Goal: Task Accomplishment & Management: Use online tool/utility

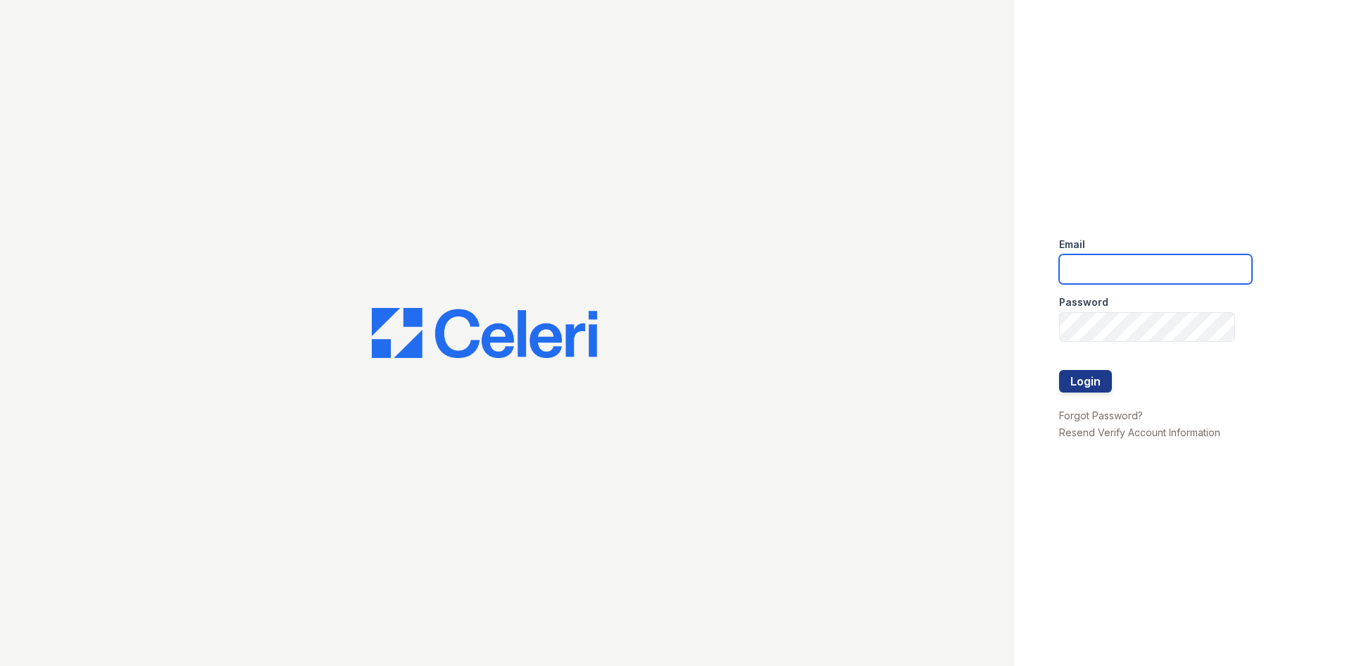
click at [1121, 278] on input "email" at bounding box center [1155, 269] width 193 height 30
click at [1093, 273] on input "email" at bounding box center [1155, 269] width 193 height 30
type input "residence.lm@cafmanagement.com"
click at [1098, 389] on button "Login" at bounding box center [1085, 381] width 53 height 23
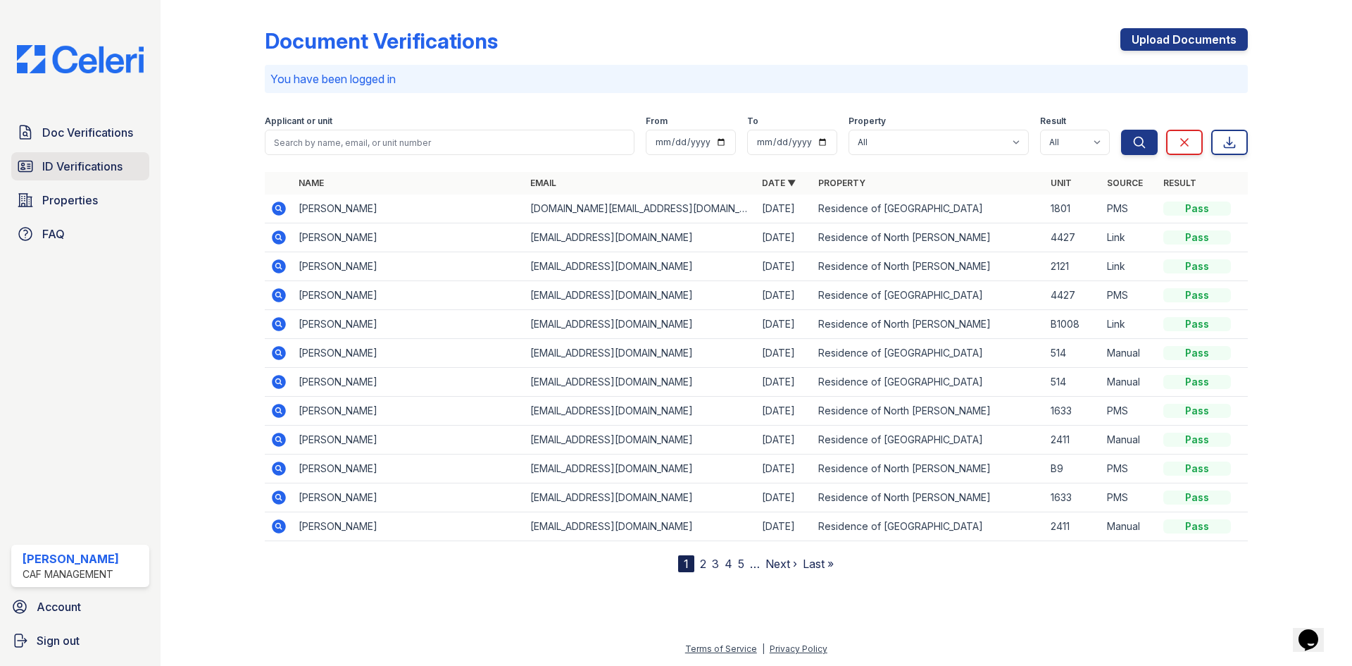
click at [92, 164] on span "ID Verifications" at bounding box center [82, 166] width 80 height 17
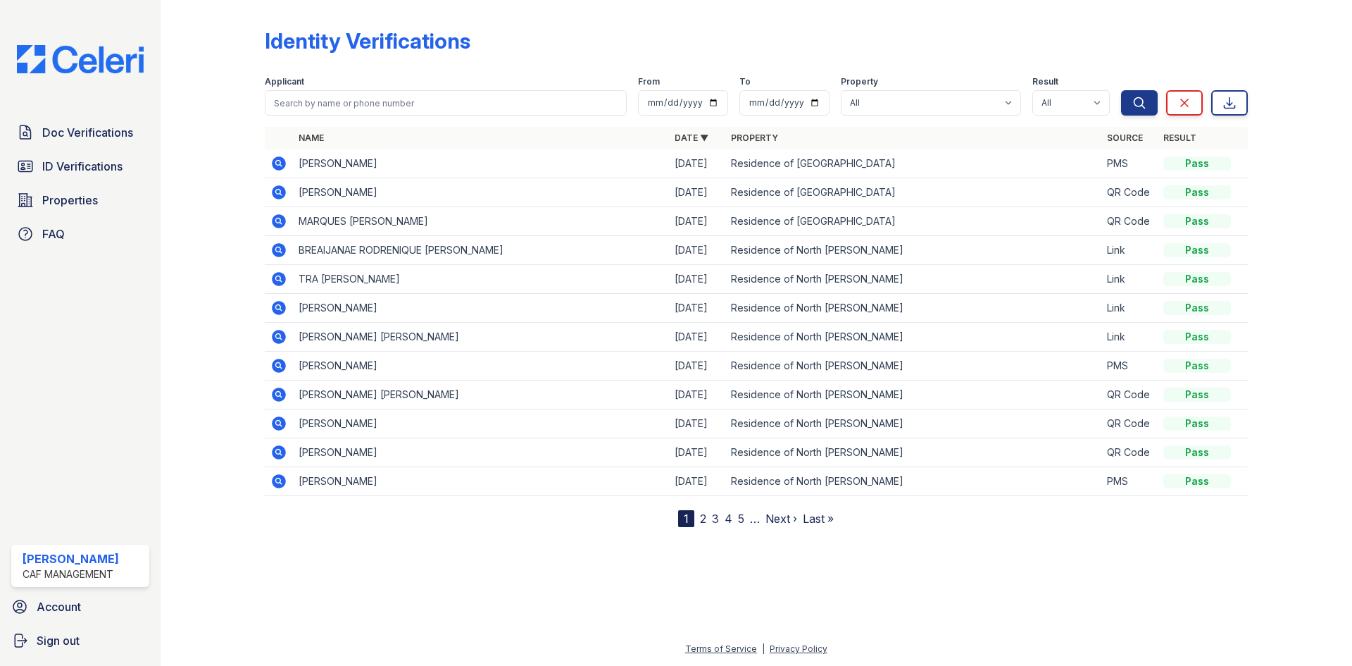
click at [280, 369] on icon at bounding box center [279, 365] width 14 height 14
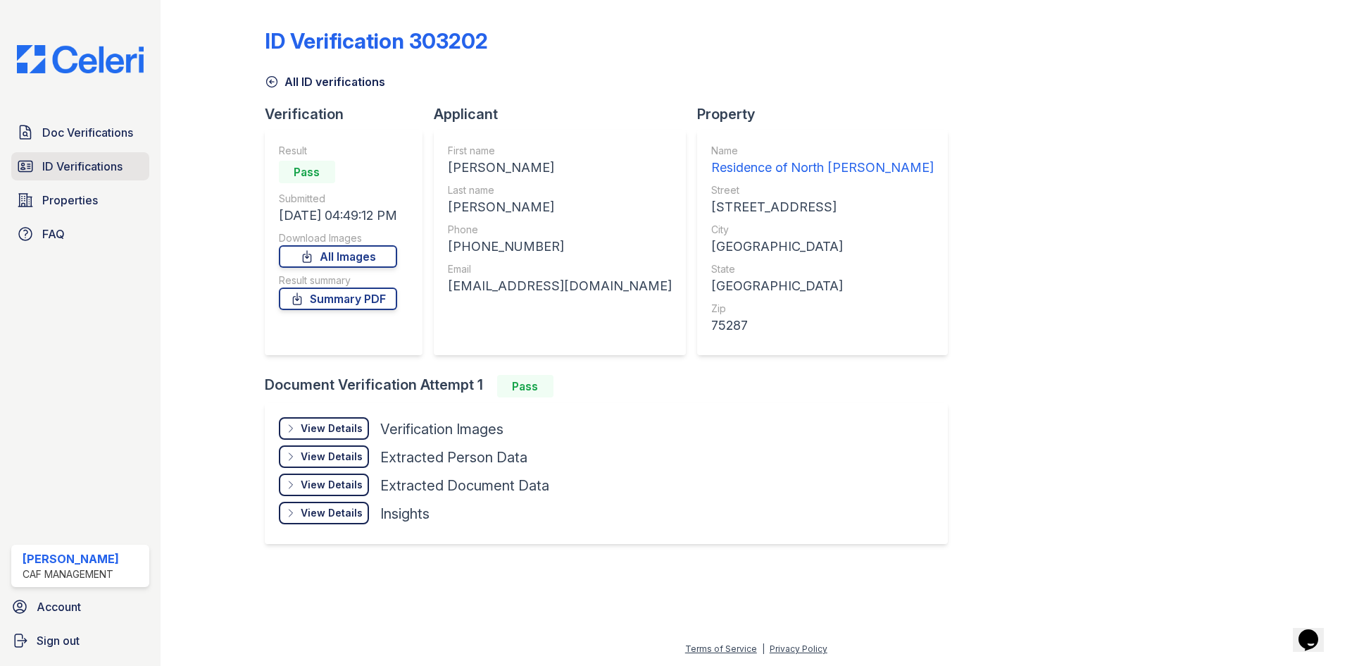
click at [117, 163] on span "ID Verifications" at bounding box center [82, 166] width 80 height 17
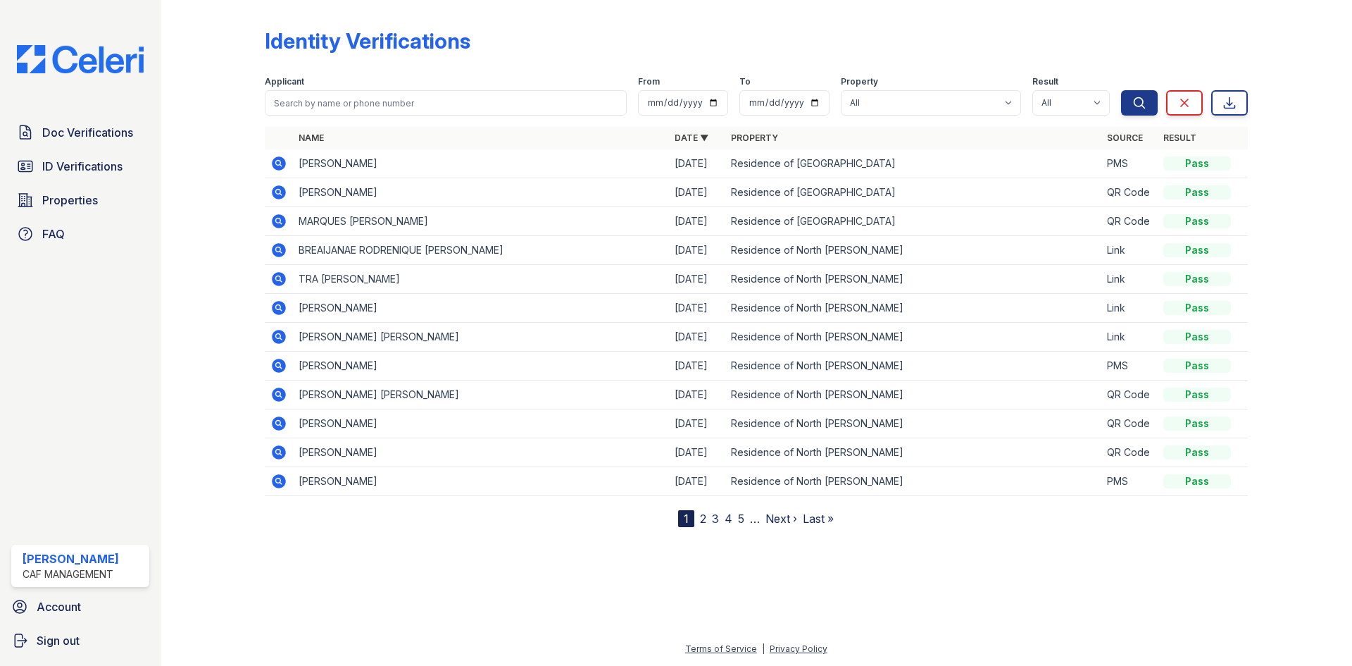
click at [701, 520] on link "2" at bounding box center [703, 518] width 6 height 14
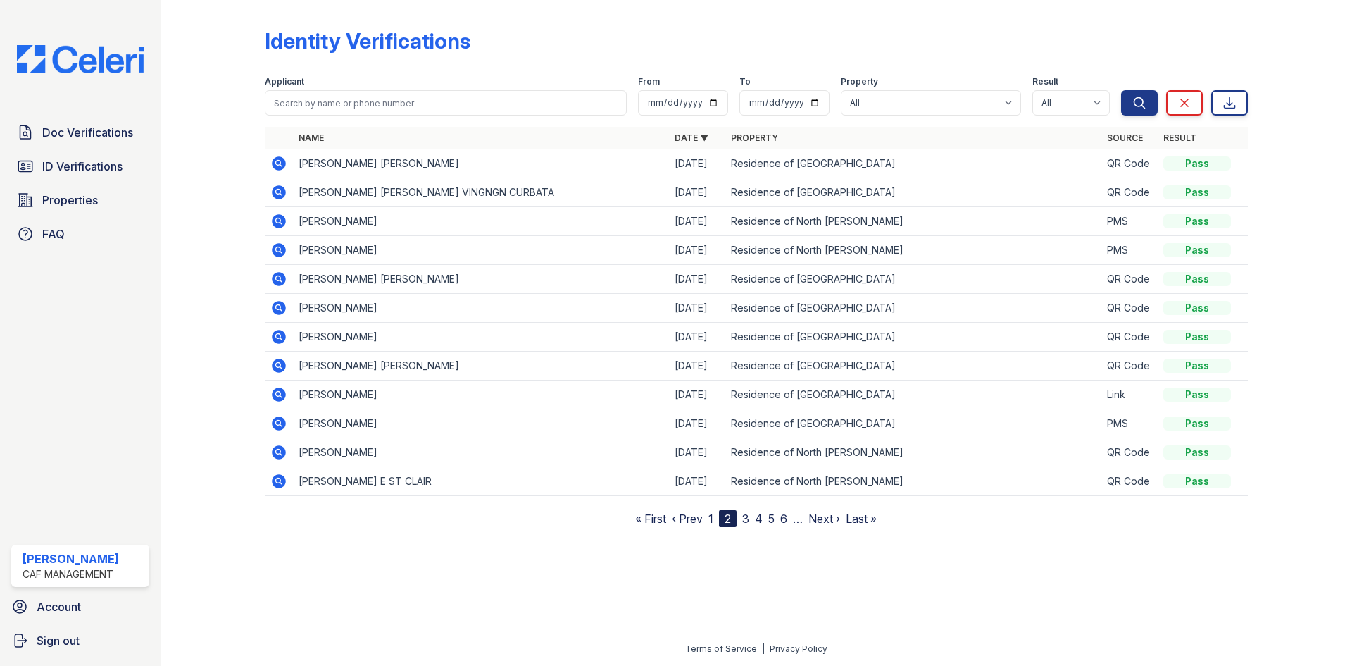
click at [280, 249] on icon at bounding box center [278, 249] width 4 height 4
